Goal: Task Accomplishment & Management: Use online tool/utility

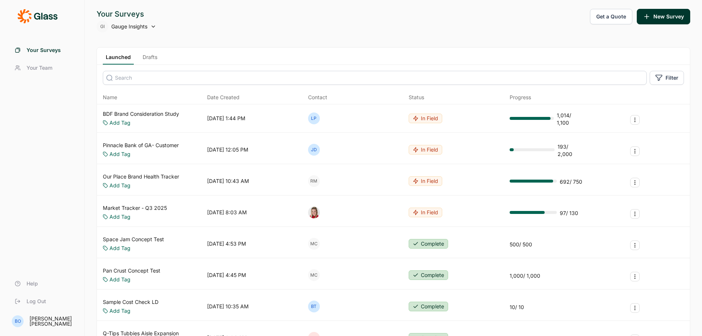
click at [167, 175] on link "Our Place Brand Health Tracker" at bounding box center [141, 176] width 76 height 7
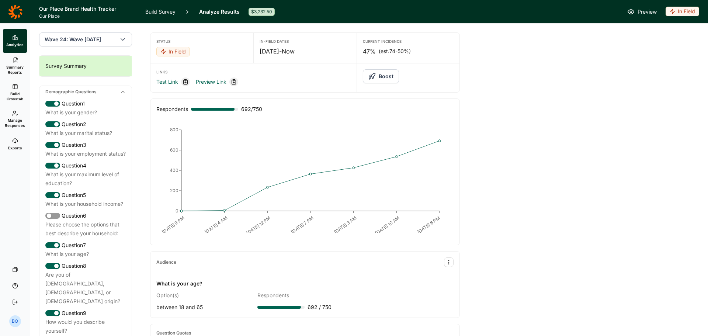
click at [393, 73] on button "Boost" at bounding box center [381, 76] width 36 height 14
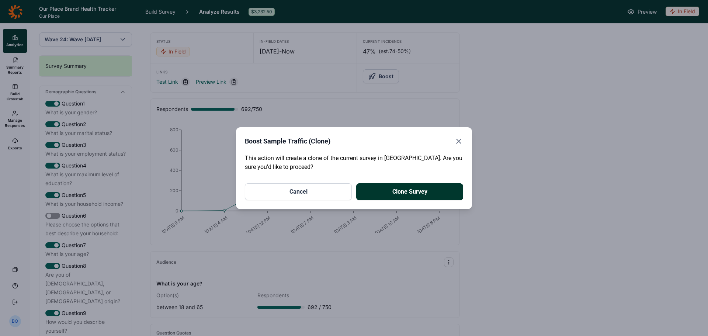
click at [427, 191] on button "Clone Survey" at bounding box center [409, 191] width 107 height 17
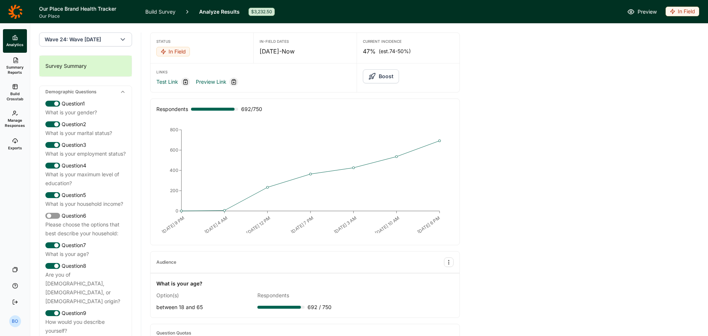
click at [106, 34] on button "Wave 24: Wave [DATE]" at bounding box center [85, 39] width 93 height 14
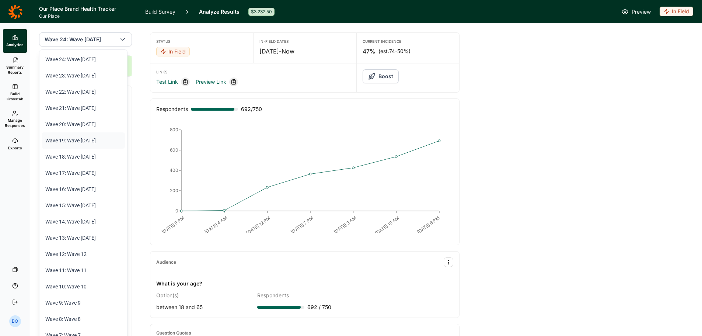
click at [87, 137] on li "Wave 19: Wave [DATE]" at bounding box center [83, 140] width 83 height 16
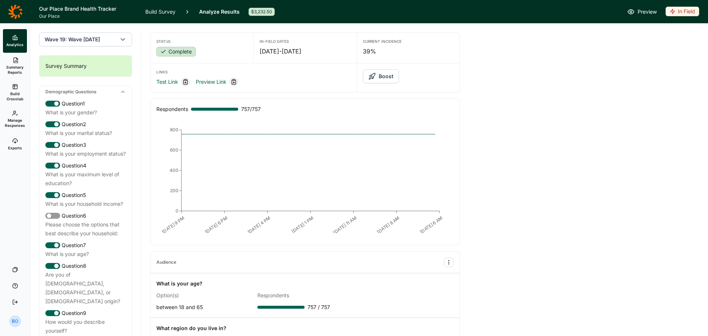
click at [100, 39] on span "Wave 19: Wave [DATE]" at bounding box center [72, 39] width 55 height 7
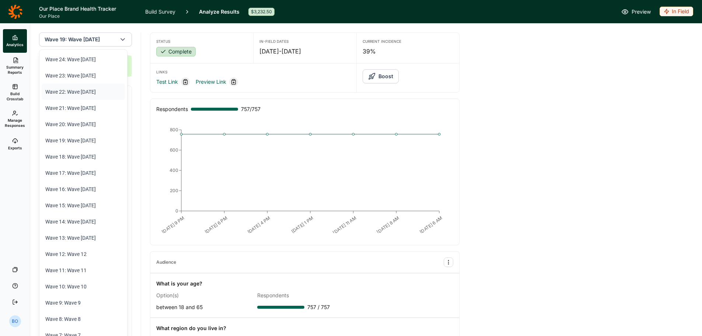
click at [92, 93] on li "Wave 22: Wave [DATE]" at bounding box center [83, 92] width 83 height 16
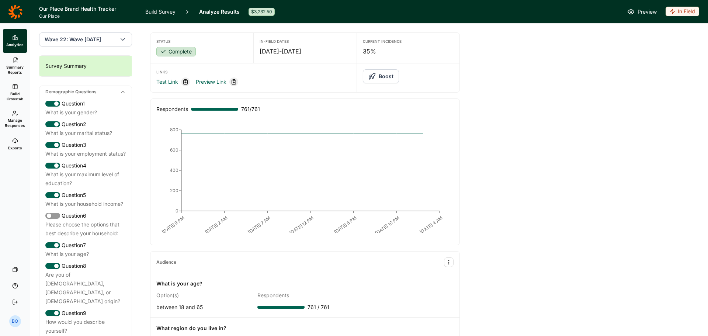
click at [101, 37] on span "Wave 22: Wave [DATE]" at bounding box center [73, 39] width 56 height 7
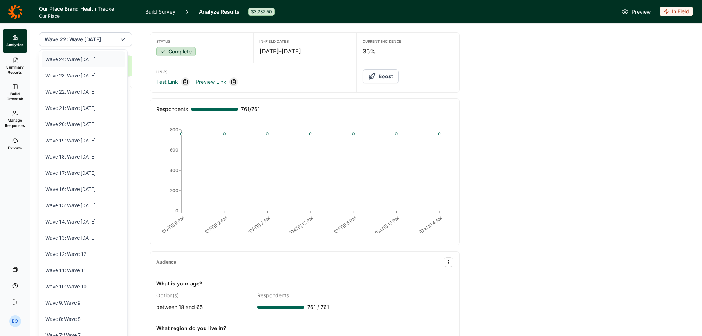
click at [85, 61] on li "Wave 24: Wave [DATE]" at bounding box center [83, 59] width 83 height 16
